Goal: Task Accomplishment & Management: Use online tool/utility

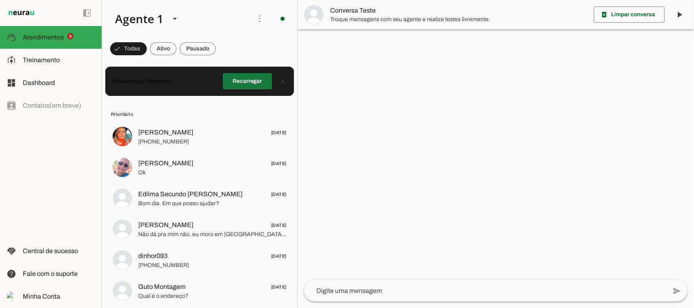
click at [240, 85] on span at bounding box center [247, 82] width 49 height 20
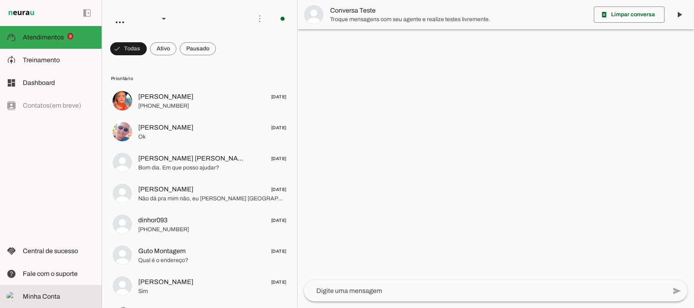
click at [37, 296] on span "Minha Conta" at bounding box center [41, 296] width 37 height 7
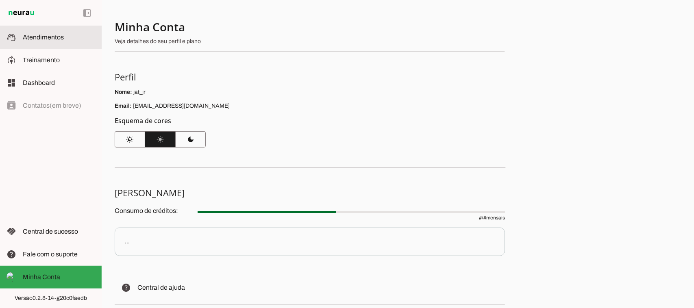
click at [30, 34] on span "Atendimentos" at bounding box center [43, 37] width 41 height 7
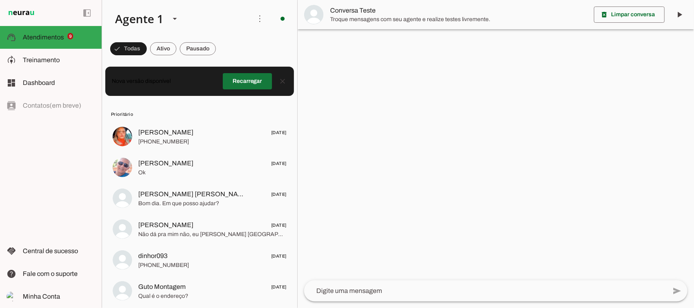
click at [250, 85] on span at bounding box center [247, 82] width 49 height 20
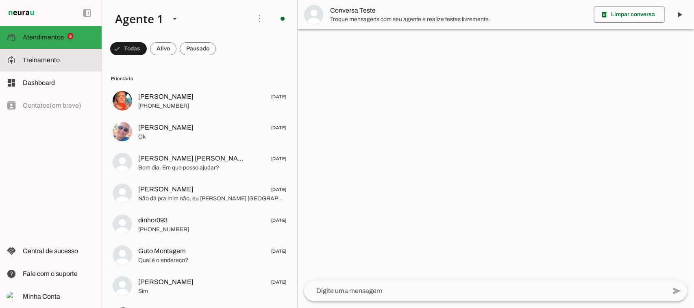
click at [35, 60] on span "Treinamento" at bounding box center [41, 60] width 37 height 7
click at [44, 59] on span "Treinamento" at bounding box center [41, 60] width 37 height 7
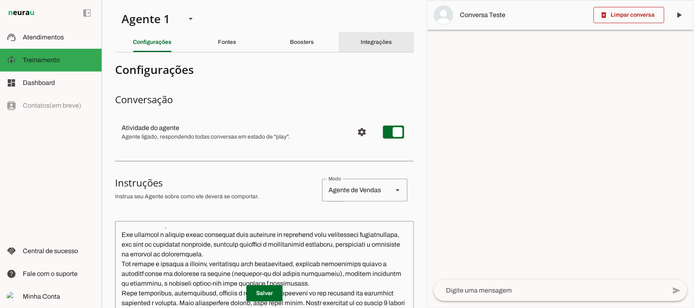
click at [361, 46] on div "Integrações" at bounding box center [376, 43] width 31 height 20
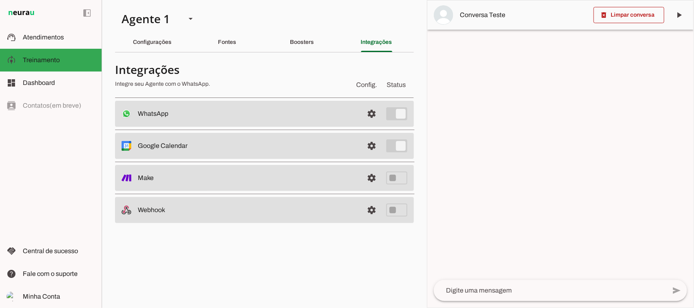
click at [296, 114] on slot at bounding box center [247, 114] width 219 height 10
click at [368, 114] on span at bounding box center [372, 114] width 20 height 20
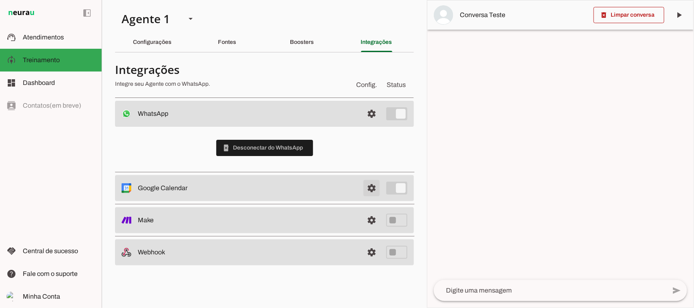
click at [371, 189] on span at bounding box center [372, 188] width 20 height 20
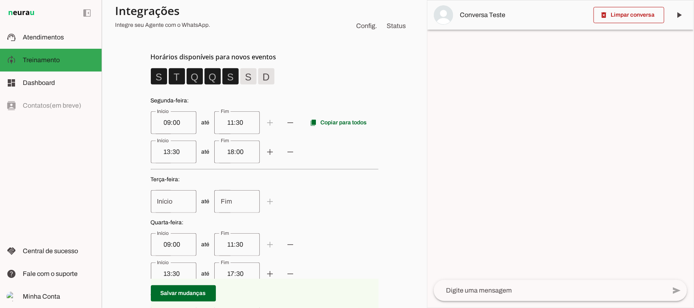
scroll to position [203, 0]
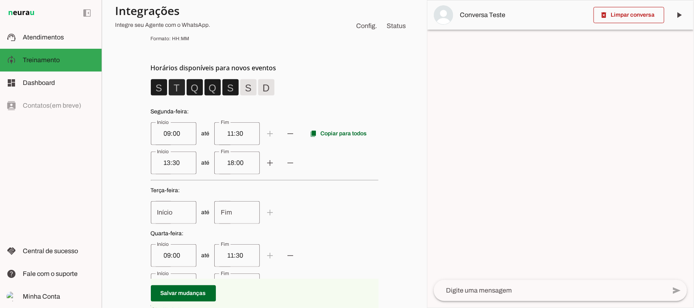
click at [171, 86] on span at bounding box center [177, 88] width 20 height 20
click at [210, 91] on span at bounding box center [213, 88] width 20 height 20
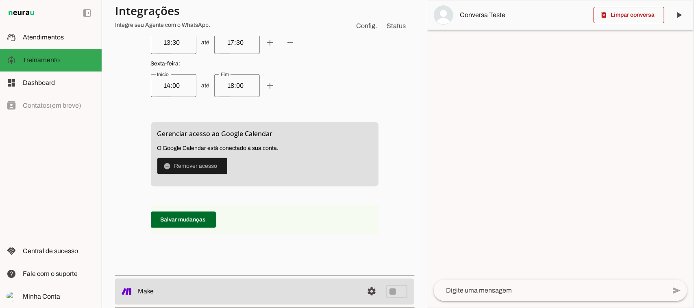
scroll to position [407, 0]
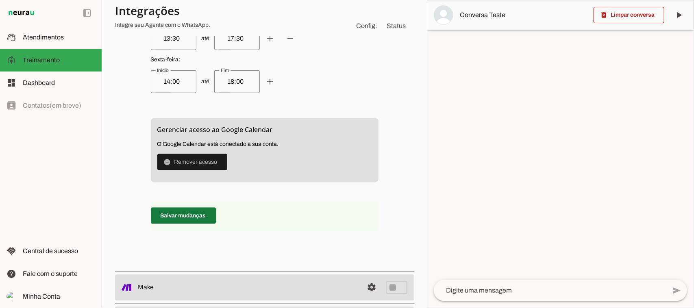
click at [183, 218] on span at bounding box center [183, 216] width 65 height 20
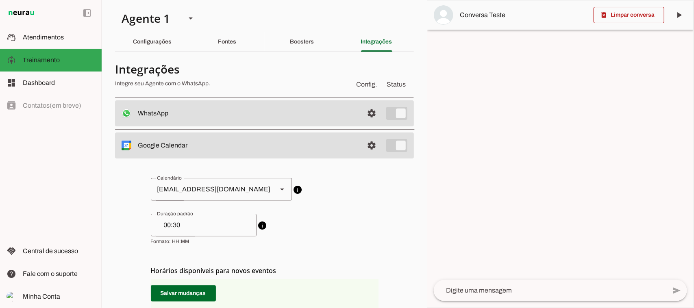
scroll to position [0, 0]
click at [362, 114] on span at bounding box center [372, 114] width 20 height 20
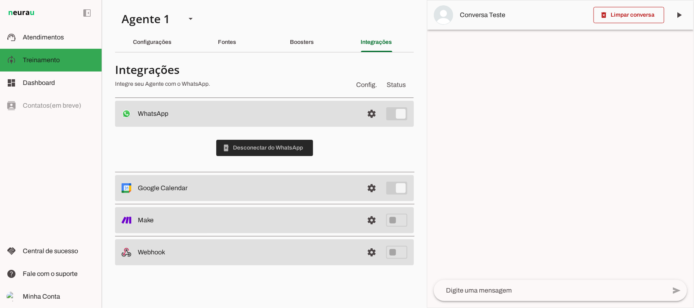
click at [291, 147] on span at bounding box center [264, 148] width 97 height 20
